Goal: Information Seeking & Learning: Learn about a topic

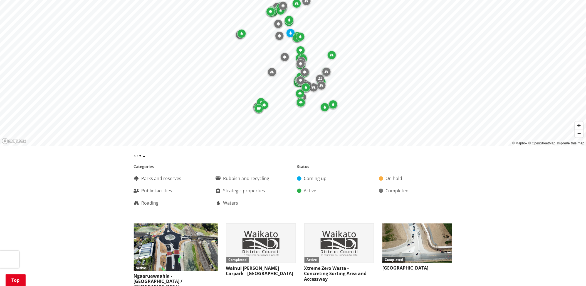
scroll to position [124, 0]
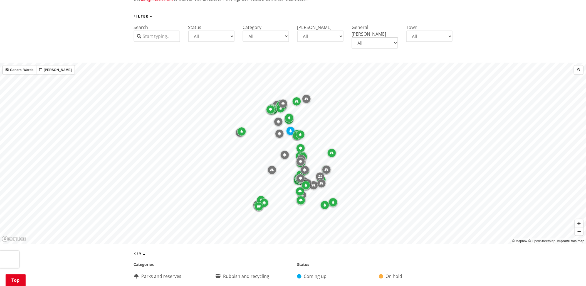
click at [154, 38] on input "Search" at bounding box center [157, 36] width 46 height 11
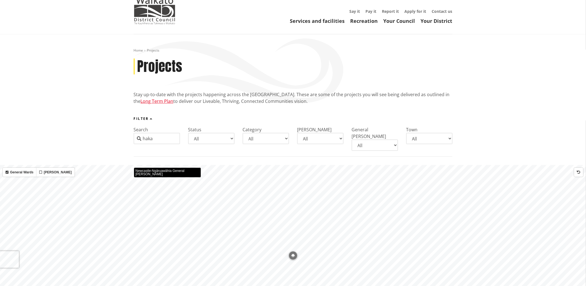
scroll to position [31, 0]
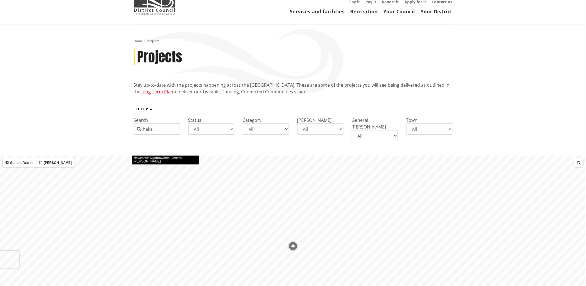
click at [164, 131] on input "haka" at bounding box center [157, 128] width 46 height 11
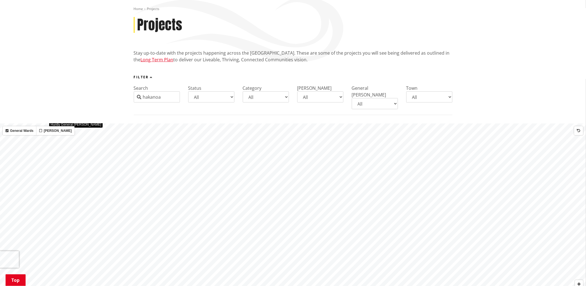
scroll to position [62, 0]
drag, startPoint x: 168, startPoint y: 96, endPoint x: 134, endPoint y: 94, distance: 34.0
click at [134, 94] on input "hakanoa" at bounding box center [157, 97] width 46 height 11
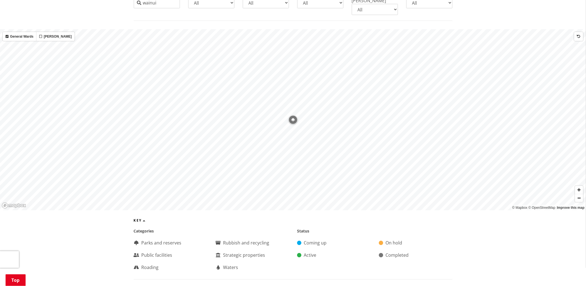
scroll to position [124, 0]
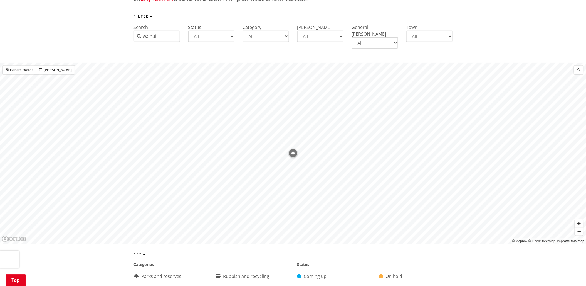
drag, startPoint x: 170, startPoint y: 37, endPoint x: 125, endPoint y: 33, distance: 45.0
click at [125, 33] on div "Filter Search wainui Status All Coming up Active On hold Completed Category All…" at bounding box center [293, 34] width 586 height 40
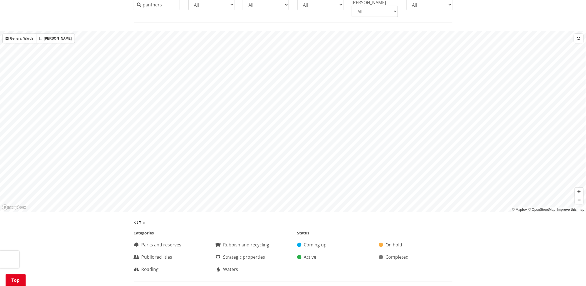
scroll to position [154, 0]
click at [168, 6] on input "panthers" at bounding box center [157, 5] width 46 height 11
type input "p"
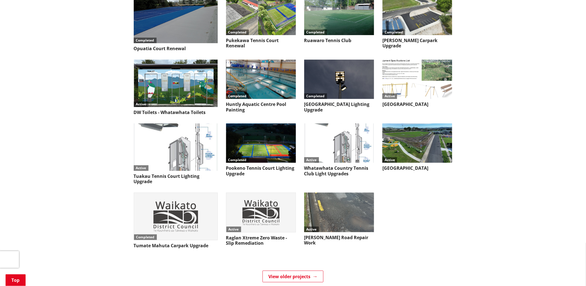
scroll to position [2319, 0]
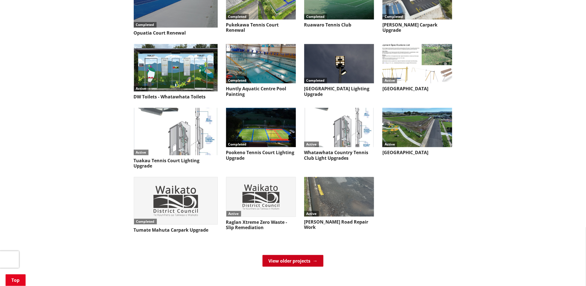
click at [285, 255] on link "View older projects" at bounding box center [293, 261] width 61 height 12
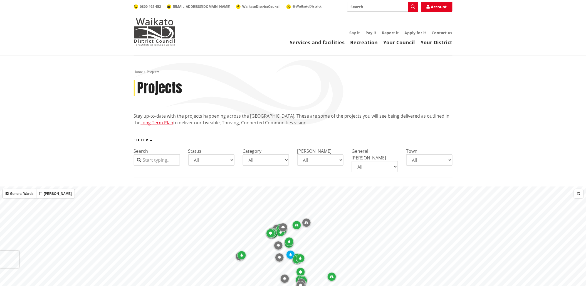
click at [154, 159] on input "Search" at bounding box center [157, 159] width 46 height 11
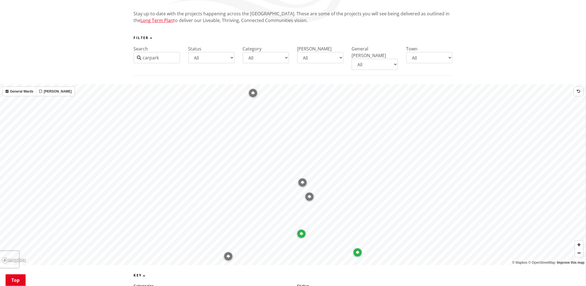
scroll to position [93, 0]
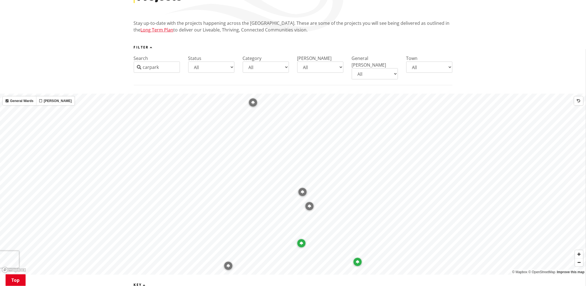
type input "carpark"
drag, startPoint x: 163, startPoint y: 68, endPoint x: 133, endPoint y: 67, distance: 30.1
click at [133, 67] on div "Filter Search carpark Status All Coming up Active On hold Completed Category Al…" at bounding box center [293, 65] width 327 height 40
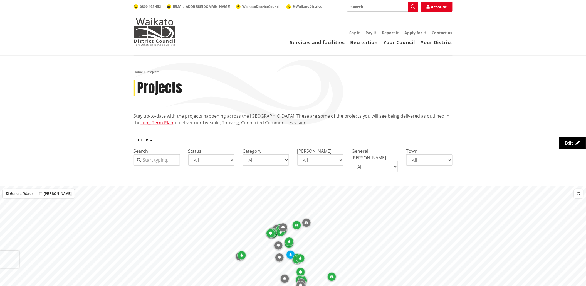
click at [153, 158] on input "Search" at bounding box center [157, 159] width 46 height 11
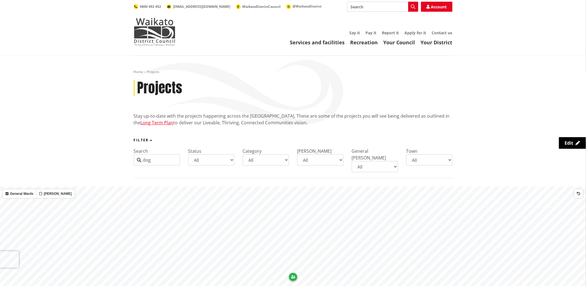
type input "dog"
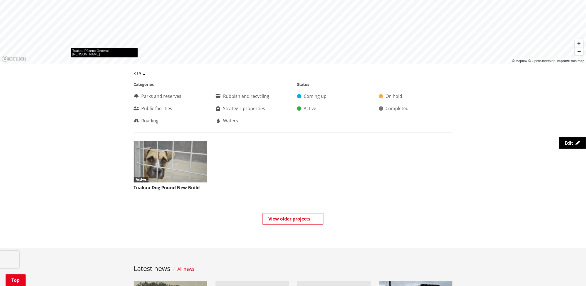
scroll to position [247, 0]
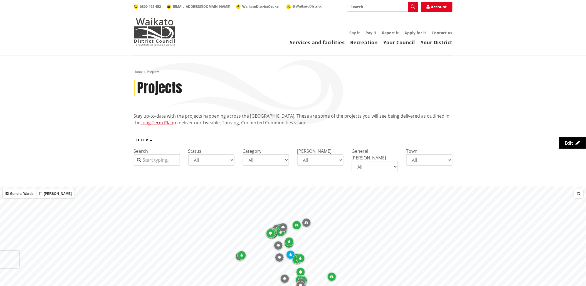
click at [170, 162] on input "Search" at bounding box center [157, 159] width 46 height 11
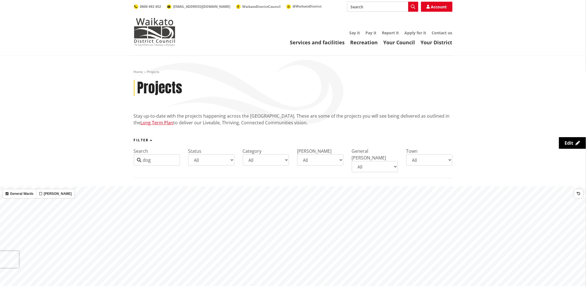
type input "dog"
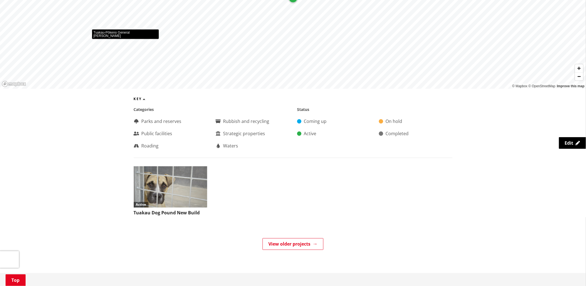
scroll to position [124, 0]
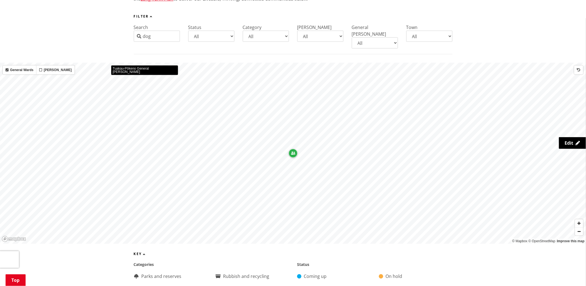
drag, startPoint x: 159, startPoint y: 37, endPoint x: 141, endPoint y: 37, distance: 18.6
click at [141, 37] on div "dog" at bounding box center [157, 36] width 46 height 11
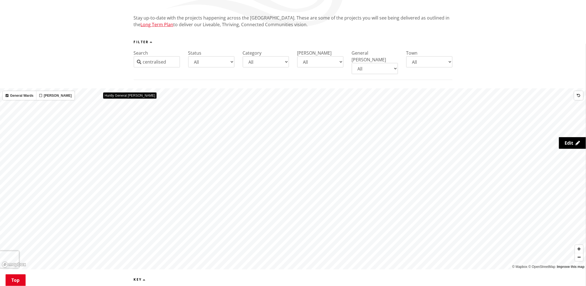
scroll to position [93, 0]
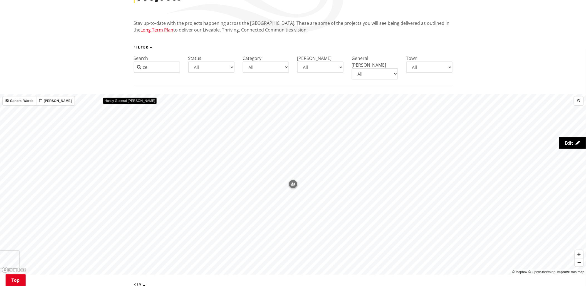
type input "c"
type input "tamahere"
drag, startPoint x: 169, startPoint y: 67, endPoint x: 116, endPoint y: 63, distance: 52.4
click at [116, 63] on div "Filter Search tamahere Status All Coming up Active On hold Completed Category A…" at bounding box center [293, 65] width 586 height 40
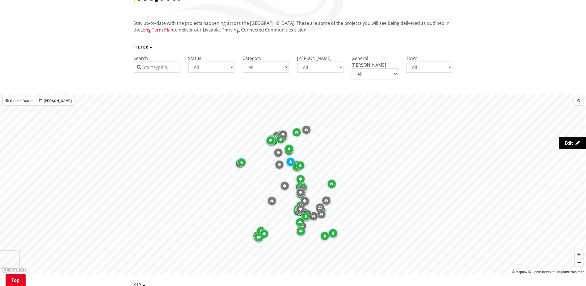
click at [152, 68] on input "Search" at bounding box center [157, 66] width 46 height 11
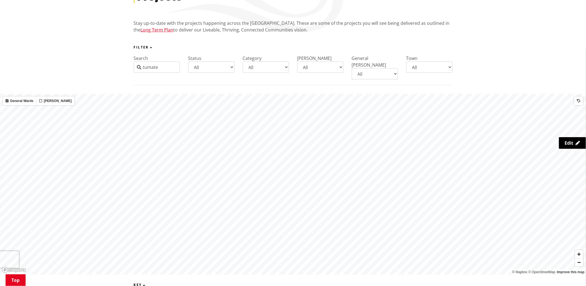
type input "tumate"
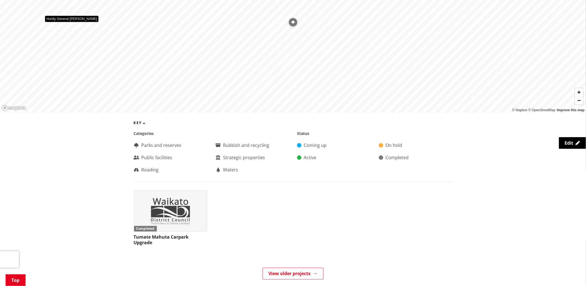
scroll to position [278, 0]
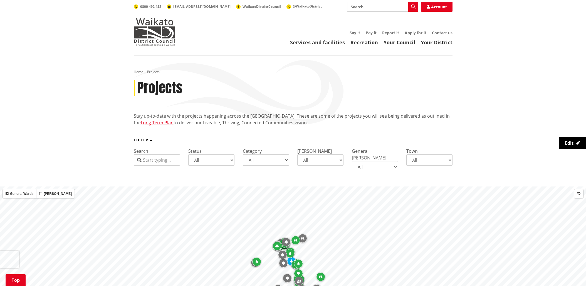
scroll to position [247, 0]
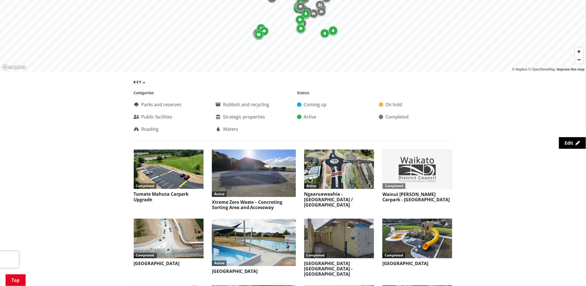
scroll to position [309, 0]
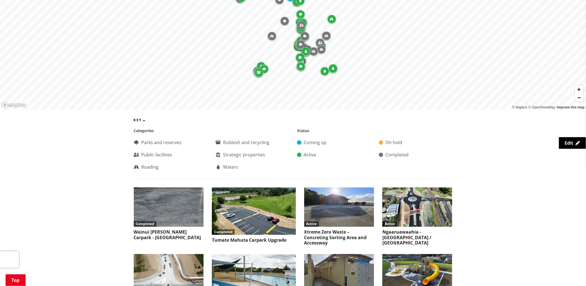
scroll to position [266, 0]
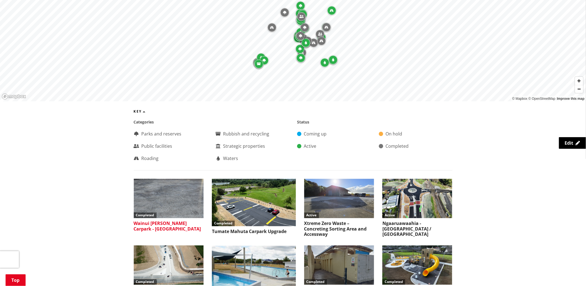
click at [171, 196] on img at bounding box center [169, 198] width 70 height 39
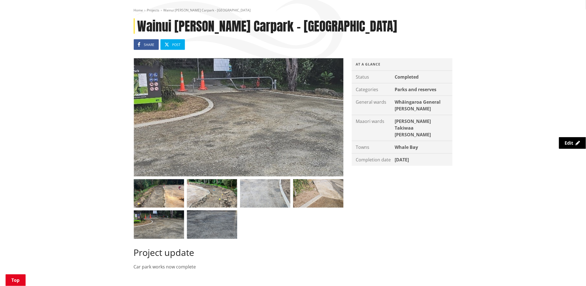
scroll to position [62, 0]
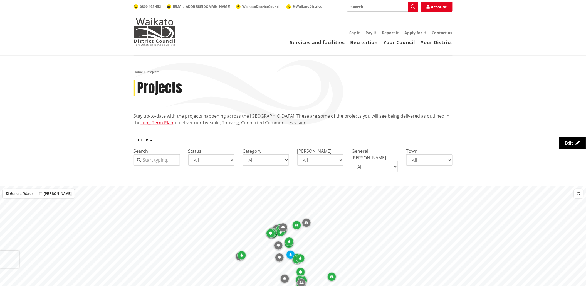
click at [149, 161] on input "Search" at bounding box center [157, 159] width 46 height 11
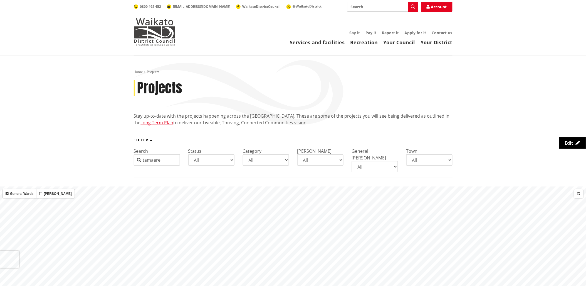
drag, startPoint x: 167, startPoint y: 160, endPoint x: 129, endPoint y: 158, distance: 38.2
click at [129, 158] on div "Filter Search tamaere Status All Coming up Active On hold Completed Category Al…" at bounding box center [293, 158] width 586 height 40
type input "toilet"
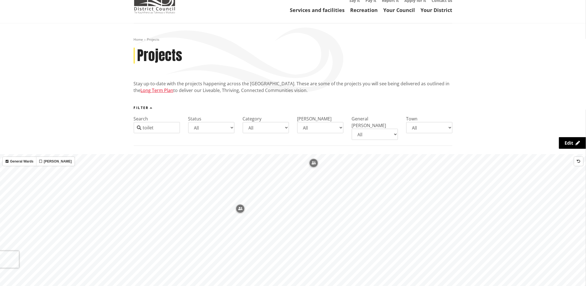
scroll to position [31, 0]
drag, startPoint x: 165, startPoint y: 127, endPoint x: 126, endPoint y: 126, distance: 39.2
click at [126, 126] on div "Filter Search toilet Status All Coming up Active On hold Completed Category All…" at bounding box center [293, 127] width 586 height 40
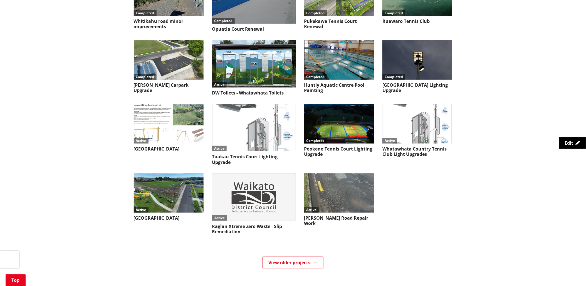
scroll to position [2319, 0]
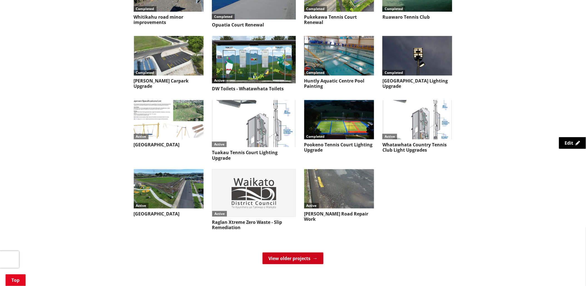
click at [282, 252] on link "View older projects" at bounding box center [293, 258] width 61 height 12
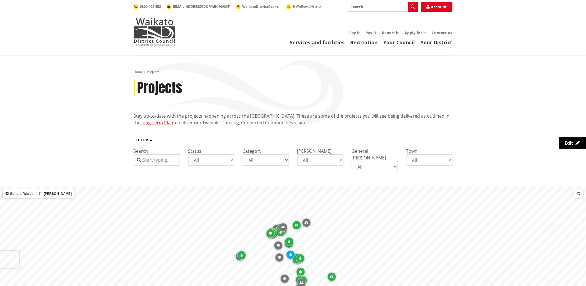
click at [149, 157] on input "Search" at bounding box center [157, 159] width 46 height 11
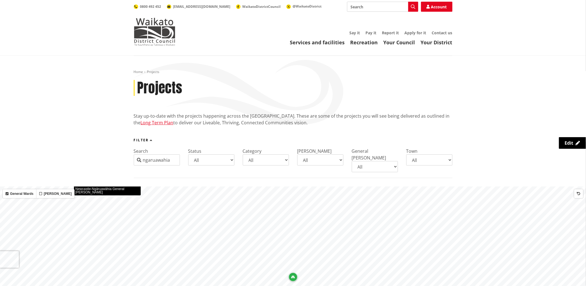
drag, startPoint x: 176, startPoint y: 160, endPoint x: 126, endPoint y: 158, distance: 49.6
click at [126, 158] on div "Filter Search ngaruawahia Status All Coming up Active On hold Completed Categor…" at bounding box center [293, 158] width 586 height 40
type input "carpark"
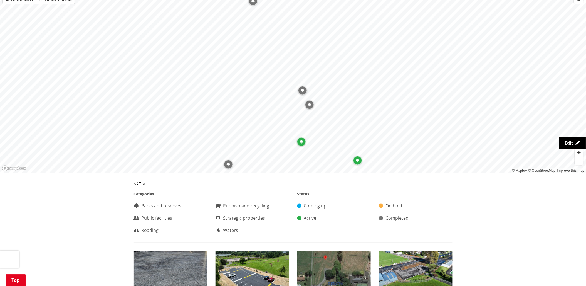
scroll to position [154, 0]
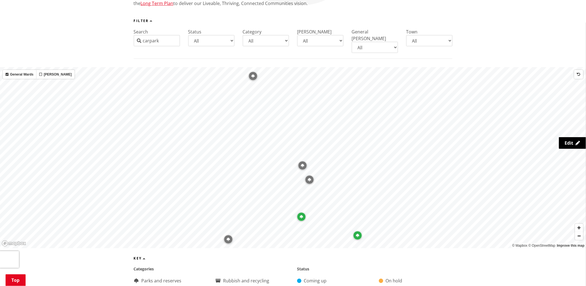
drag, startPoint x: 168, startPoint y: 4, endPoint x: 127, endPoint y: 3, distance: 41.5
click at [127, 3] on div "Home Projects Projects Stay up-to-date with the projects happening across the W…" at bounding box center [293, 219] width 586 height 564
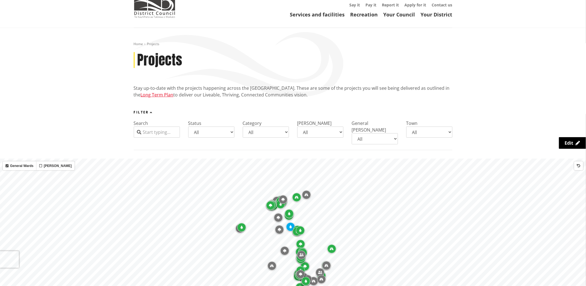
scroll to position [0, 0]
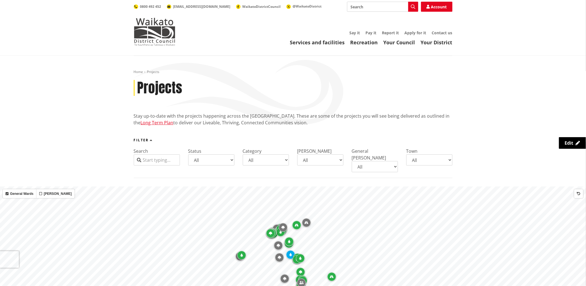
click at [162, 161] on input "Search" at bounding box center [157, 159] width 46 height 11
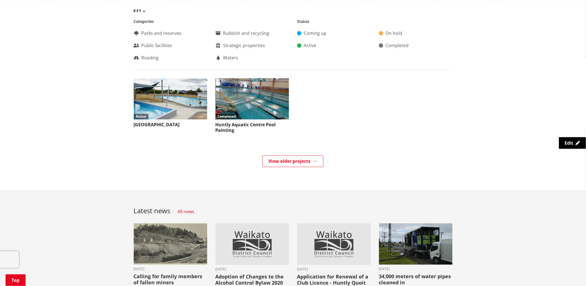
scroll to position [371, 0]
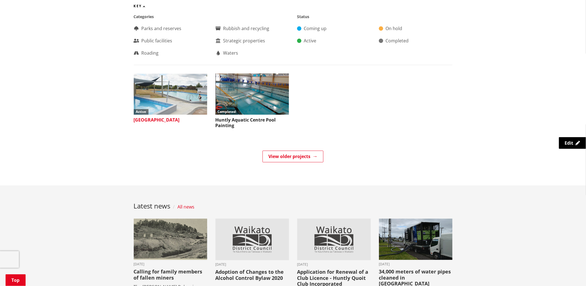
type input "aquatic"
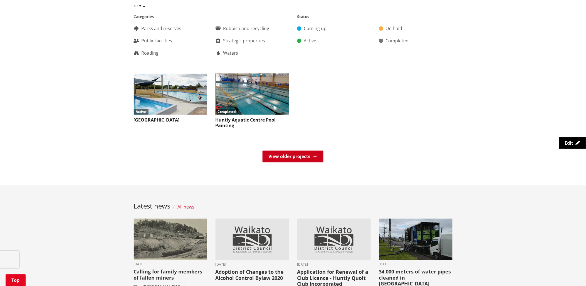
click at [274, 151] on link "View older projects" at bounding box center [293, 157] width 61 height 12
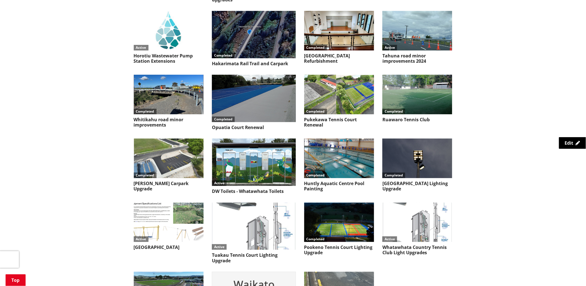
scroll to position [2214, 0]
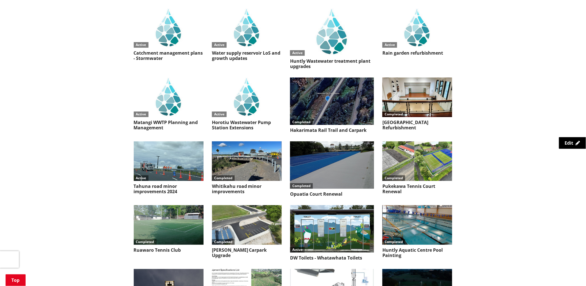
scroll to position [2147, 0]
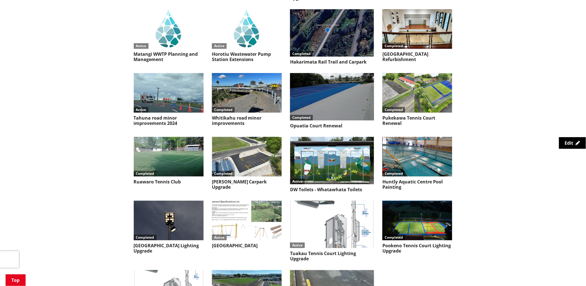
scroll to position [2178, 0]
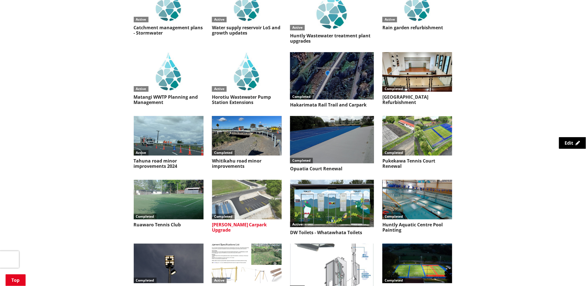
click at [261, 179] on img at bounding box center [247, 198] width 70 height 39
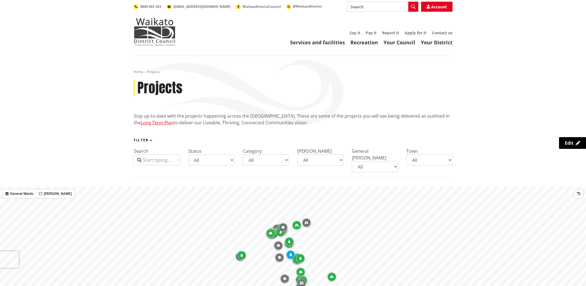
scroll to position [2178, 0]
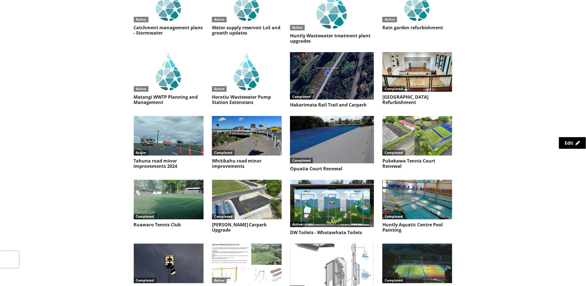
click at [415, 243] on img at bounding box center [418, 262] width 70 height 39
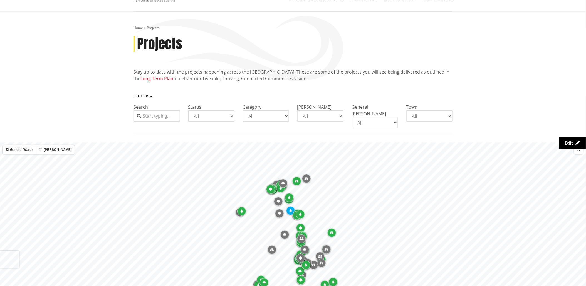
scroll to position [14, 0]
